Goal: Obtain resource: Obtain resource

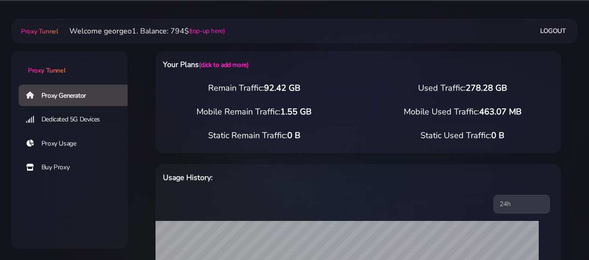
select select "US"
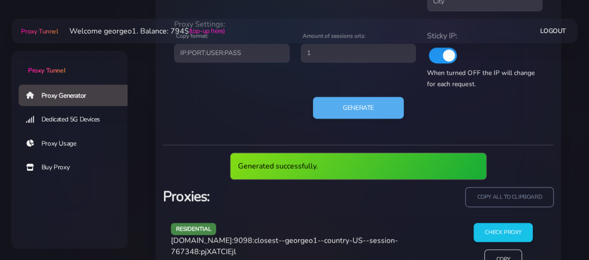
click at [205, 240] on span "[DOMAIN_NAME]:9098:closest--georgeo1--country-US--session-767348:pjXATCIEjl" at bounding box center [284, 245] width 227 height 21
click at [205, 240] on div "residential [DOMAIN_NAME]:9098:closest--georgeo1--country-US--session-767348:pj…" at bounding box center [309, 250] width 289 height 54
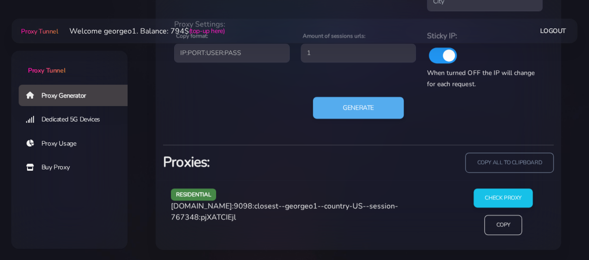
click at [204, 206] on span "[DOMAIN_NAME]:9098:closest--georgeo1--country-US--session-767348:pjXATCIEjl" at bounding box center [284, 211] width 227 height 21
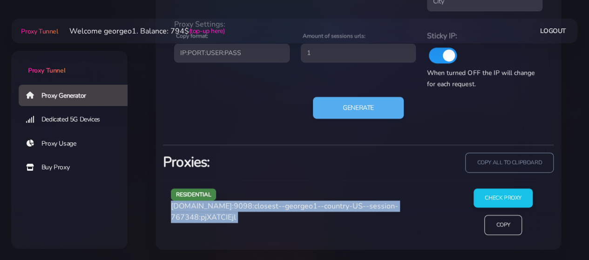
click at [204, 206] on span "[DOMAIN_NAME]:9098:closest--georgeo1--country-US--session-767348:pjXATCIEjl" at bounding box center [284, 211] width 227 height 21
copy div "[DOMAIN_NAME]:9098:closest--georgeo1--country-US--session-767348:pjXATCIEjl"
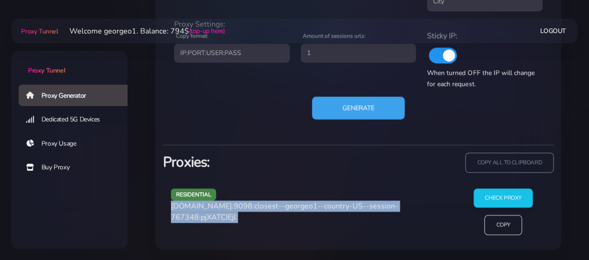
click at [357, 104] on button "Generate" at bounding box center [358, 107] width 93 height 23
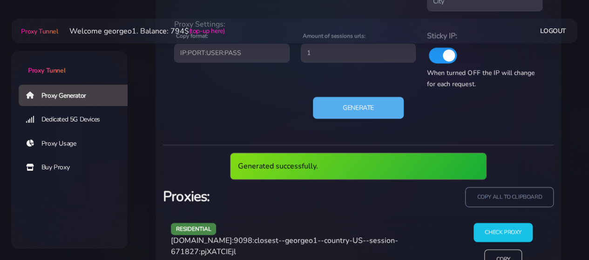
click at [235, 240] on span "[DOMAIN_NAME]:9098:closest--georgeo1--country-US--session-671827:pjXATCIEjl" at bounding box center [284, 245] width 227 height 21
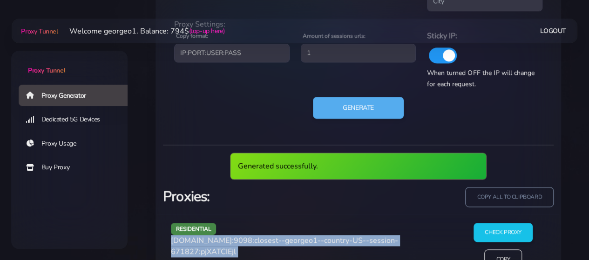
click at [235, 240] on span "[DOMAIN_NAME]:9098:closest--georgeo1--country-US--session-671827:pjXATCIEjl" at bounding box center [284, 245] width 227 height 21
copy div "[DOMAIN_NAME]:9098:closest--georgeo1--country-US--session-671827:pjXATCIEjl"
